Goal: Transaction & Acquisition: Purchase product/service

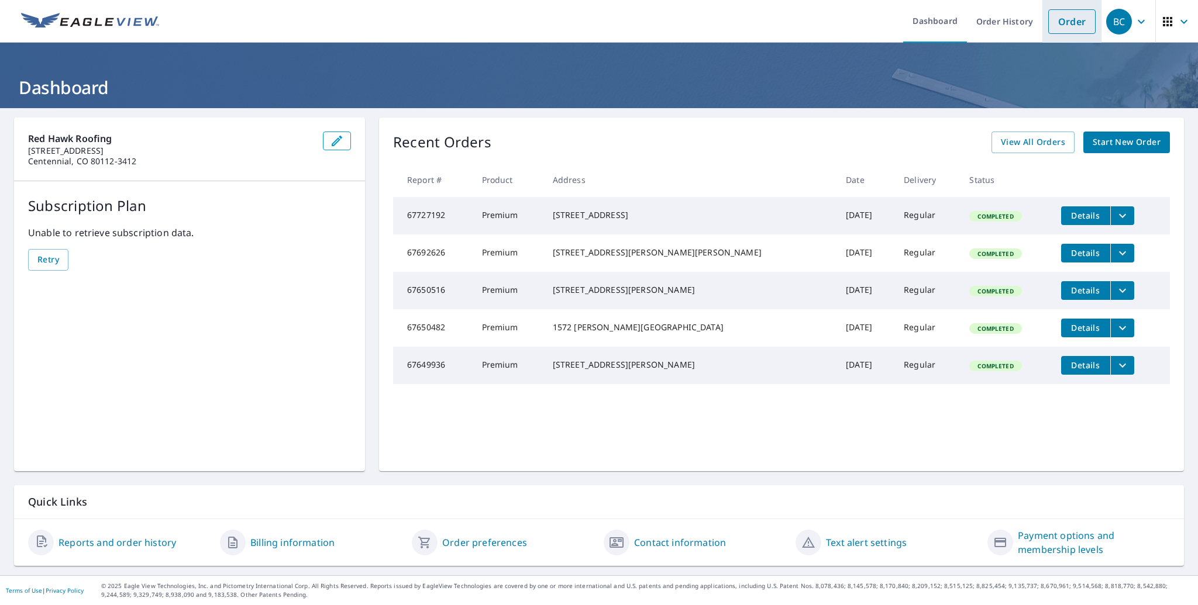
click at [1062, 10] on link "Order" at bounding box center [1071, 21] width 47 height 25
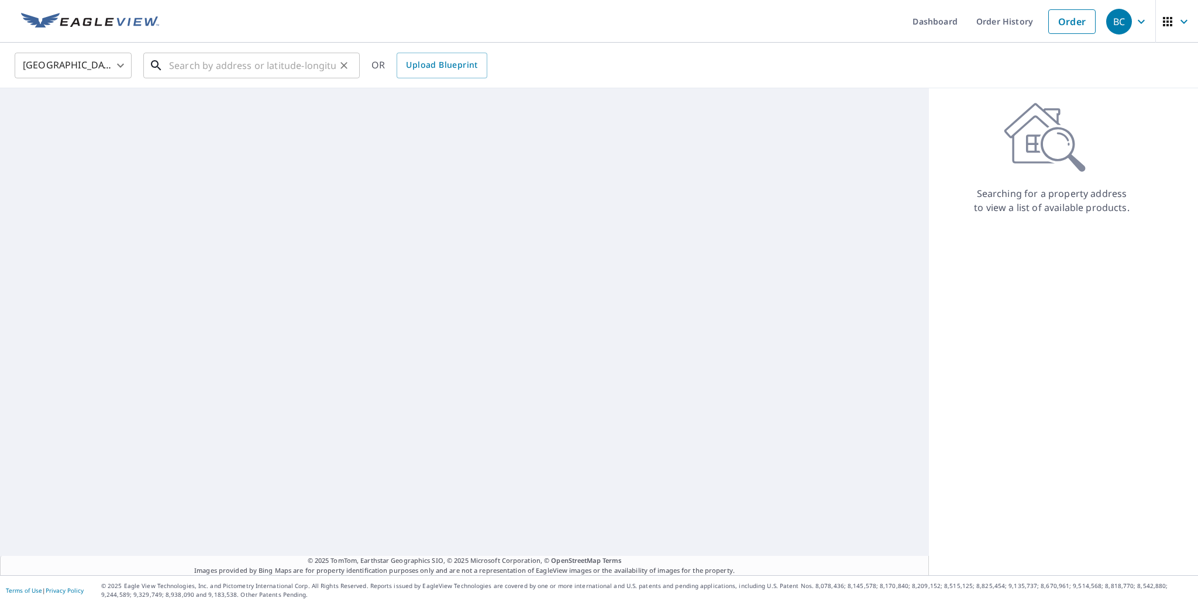
click at [239, 74] on input "text" at bounding box center [252, 65] width 167 height 33
paste input "[STREET_ADDRESS][PERSON_NAME]"
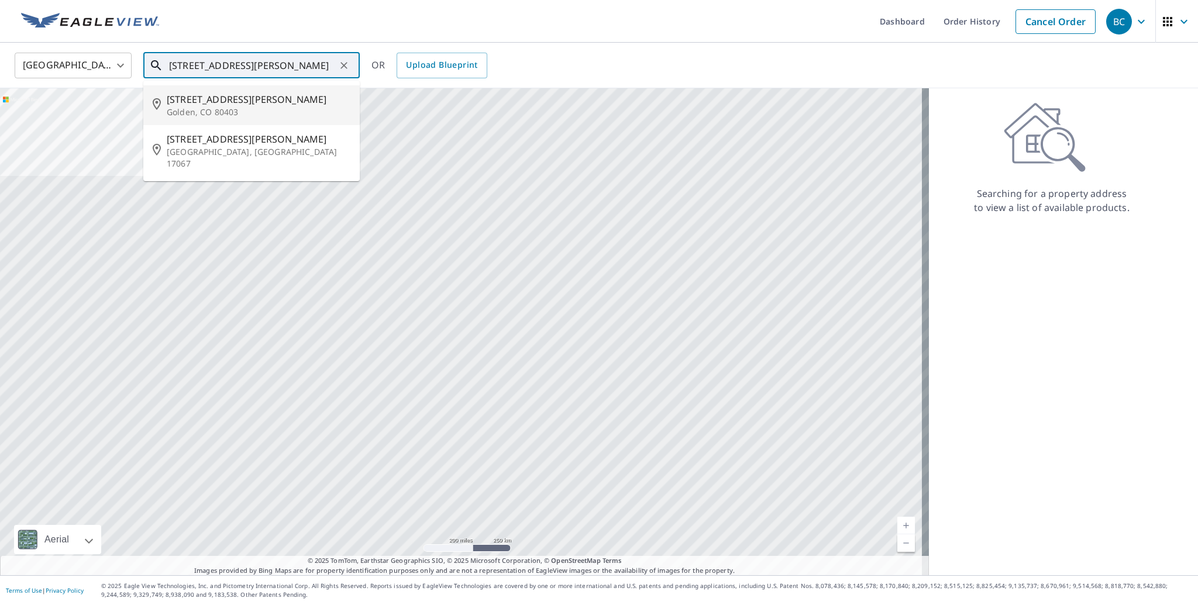
click at [210, 106] on p "Golden, CO 80403" at bounding box center [259, 112] width 184 height 12
type input "[STREET_ADDRESS][PERSON_NAME]"
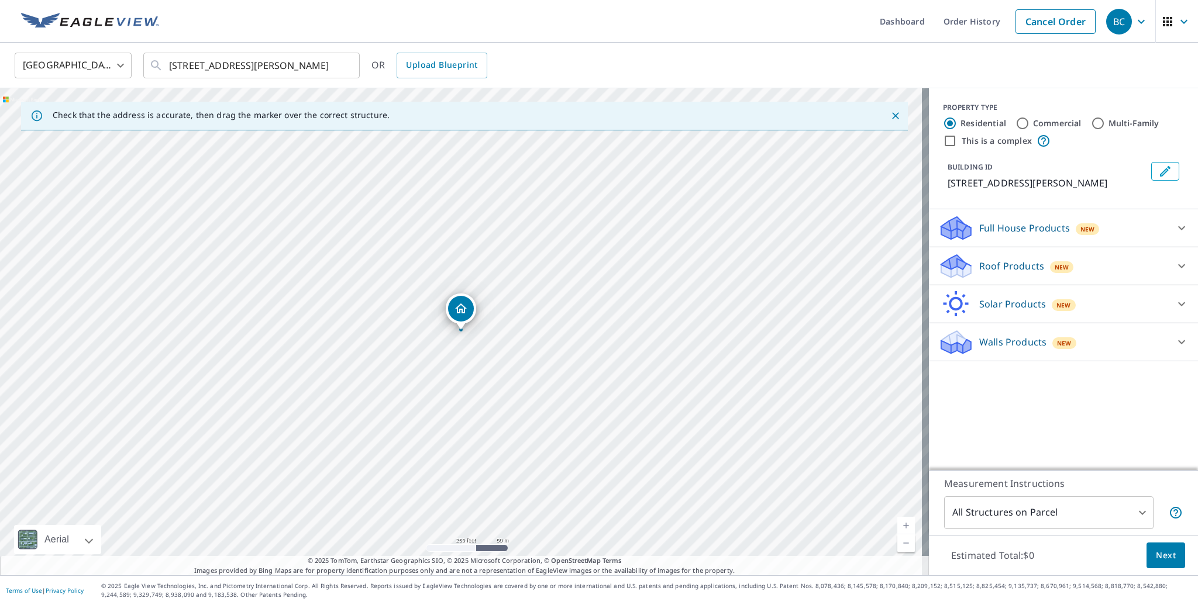
click at [1021, 270] on p "Roof Products" at bounding box center [1011, 266] width 65 height 14
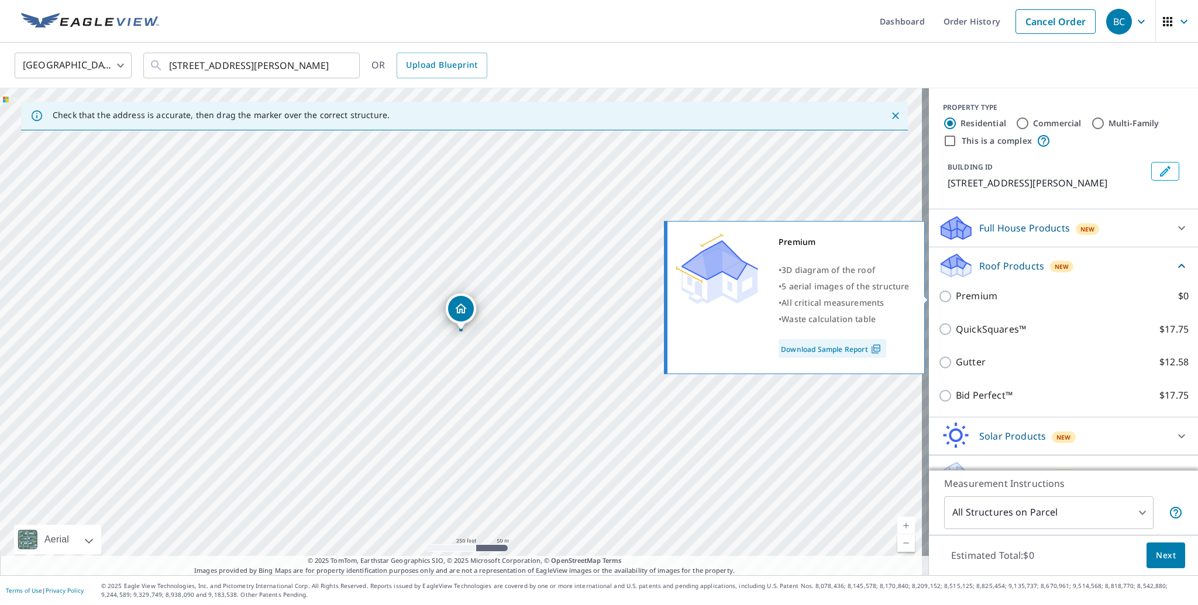
click at [980, 301] on p "Premium" at bounding box center [977, 296] width 42 height 15
click at [956, 301] on input "Premium $0" at bounding box center [947, 297] width 18 height 14
checkbox input "true"
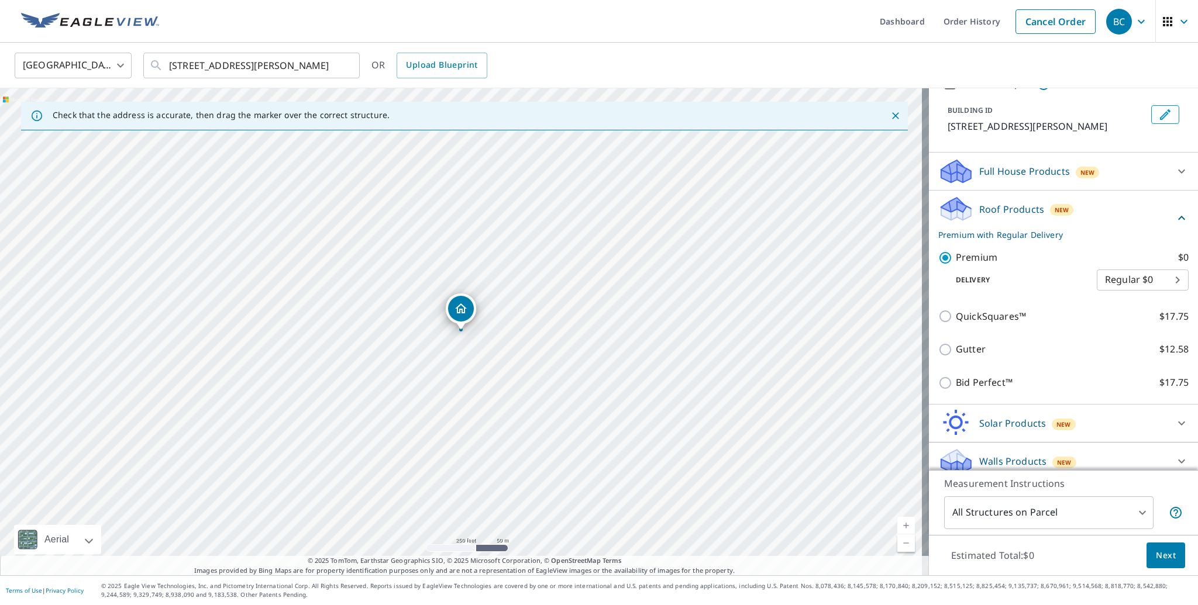
scroll to position [66, 0]
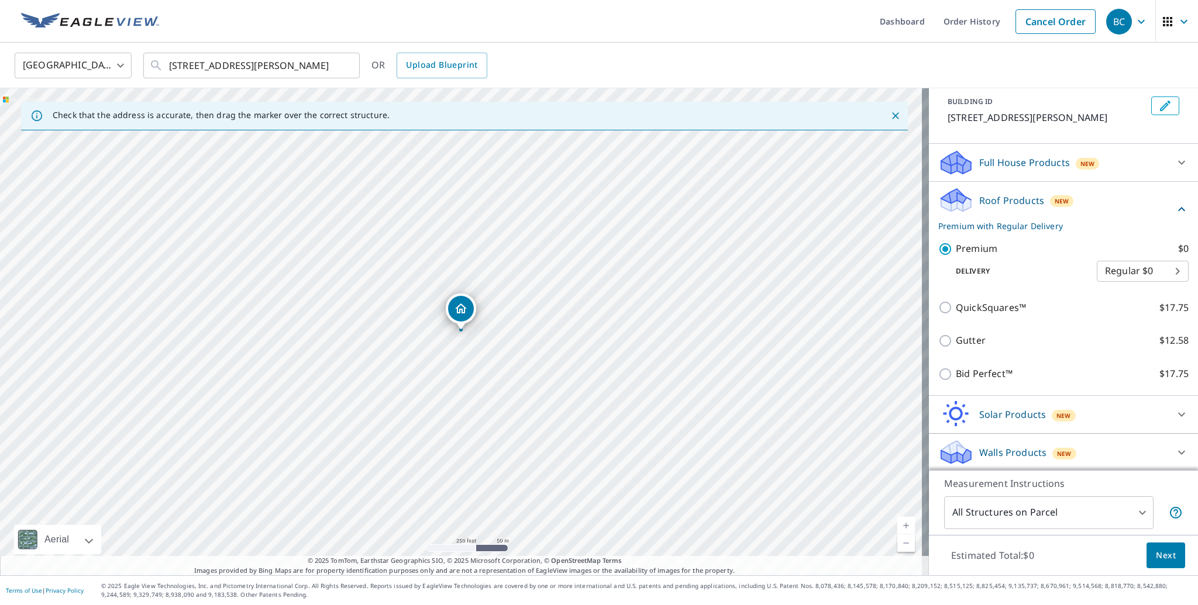
click at [1158, 570] on div "Estimated Total: $0 Next" at bounding box center [1063, 555] width 269 height 41
click at [1161, 554] on span "Next" at bounding box center [1166, 556] width 20 height 15
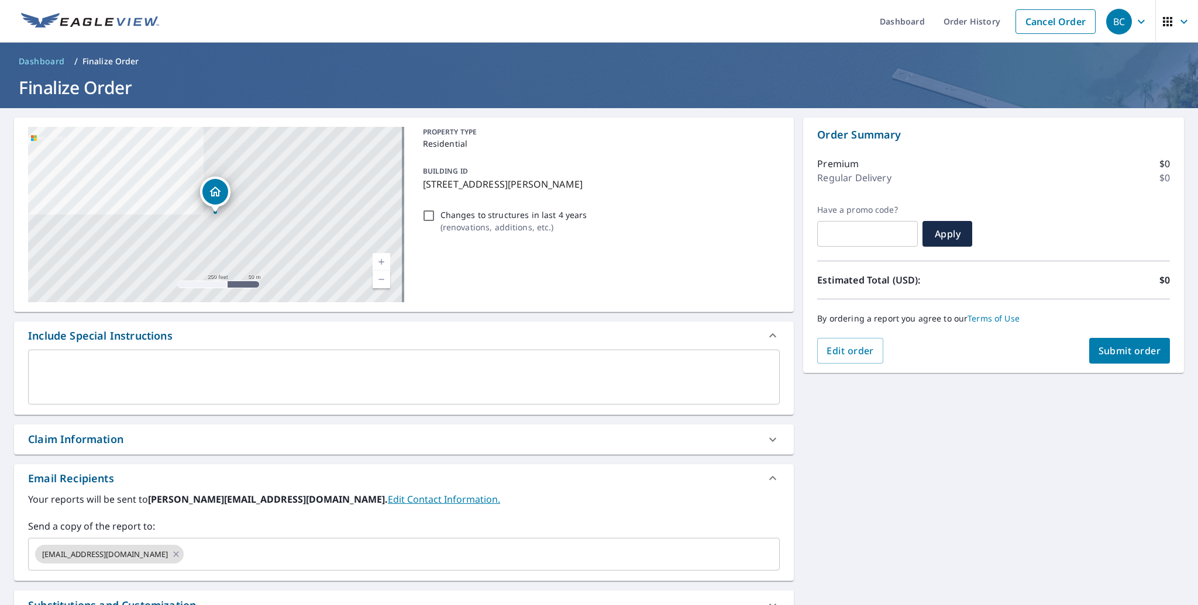
click at [1132, 346] on span "Submit order" at bounding box center [1129, 351] width 63 height 13
checkbox input "true"
